Goal: Task Accomplishment & Management: Use online tool/utility

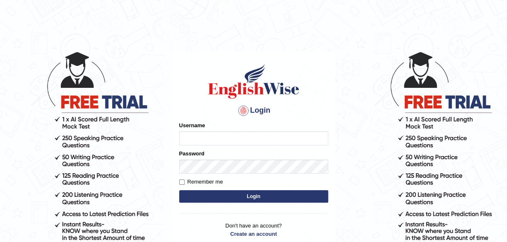
type input "maliny"
click at [210, 202] on button "Login" at bounding box center [253, 196] width 149 height 12
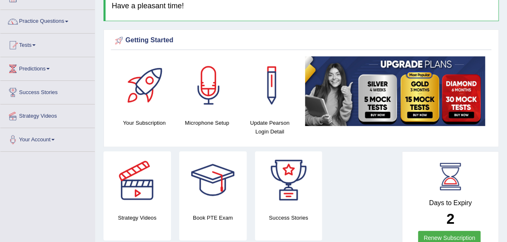
scroll to position [50, 0]
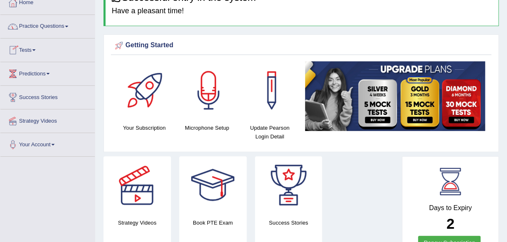
click at [35, 50] on span at bounding box center [33, 50] width 3 height 2
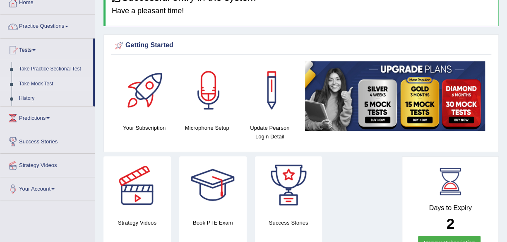
click at [44, 82] on link "Take Mock Test" at bounding box center [53, 84] width 77 height 15
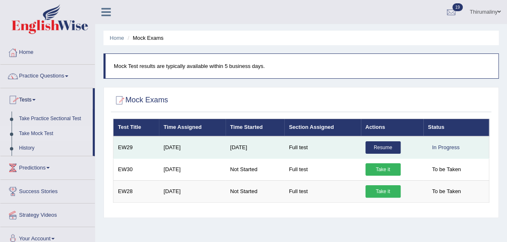
click at [379, 149] on link "Resume" at bounding box center [383, 147] width 35 height 12
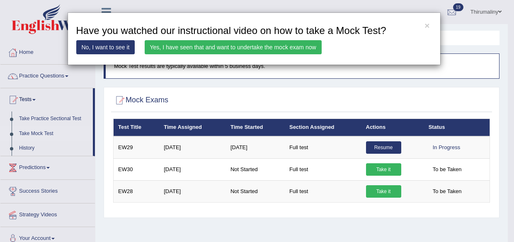
click at [294, 48] on link "Yes, I have seen that and want to undertake the mock exam now" at bounding box center [233, 47] width 177 height 14
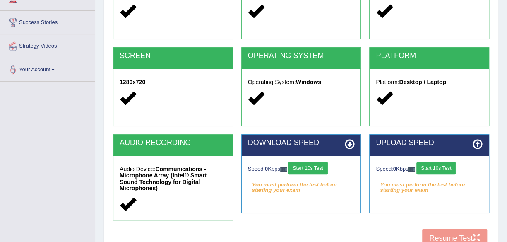
scroll to position [133, 0]
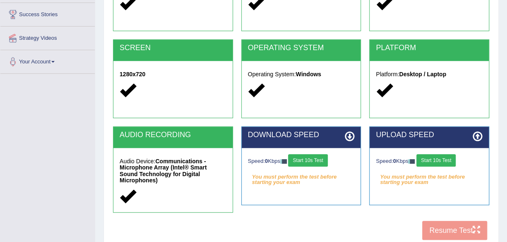
click at [311, 160] on button "Start 10s Test" at bounding box center [307, 160] width 39 height 12
click at [434, 159] on button "Start 10s Test" at bounding box center [436, 160] width 39 height 12
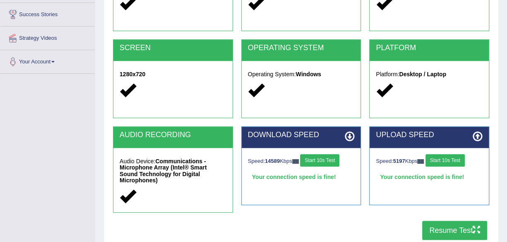
click at [463, 224] on button "Resume Test" at bounding box center [454, 230] width 65 height 19
